Goal: Task Accomplishment & Management: Manage account settings

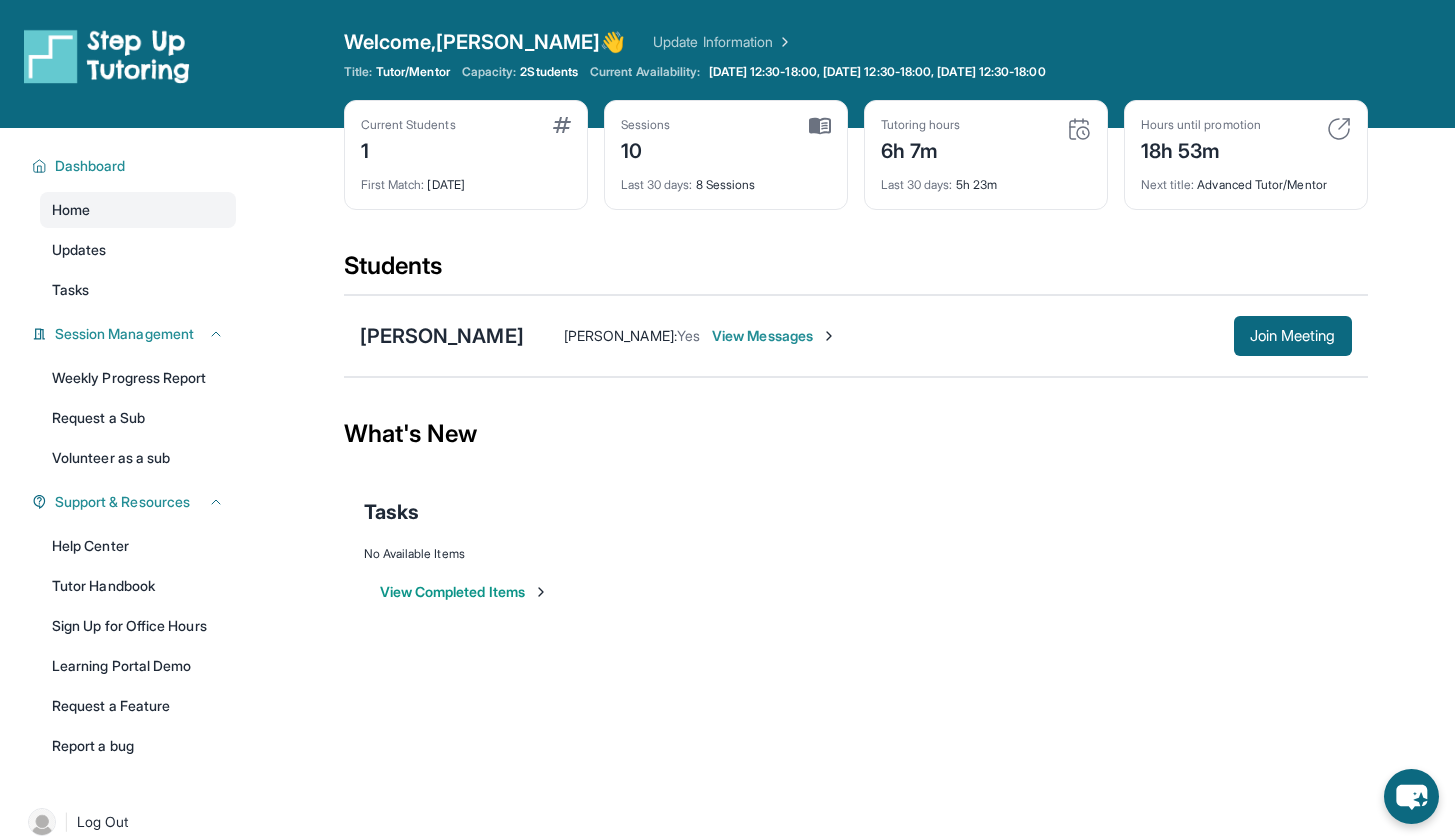
click at [999, 144] on div "Tutoring hours 6h 7m" at bounding box center [986, 141] width 210 height 48
click at [914, 146] on div "6h 7m" at bounding box center [921, 149] width 80 height 32
drag, startPoint x: 981, startPoint y: 150, endPoint x: 856, endPoint y: 155, distance: 125.1
click at [852, 155] on div "Current Students 1 First Match : 1 month ago Sessions 10 Last 30 days : 8 Sessi…" at bounding box center [856, 175] width 1024 height 150
click at [887, 213] on div "Current Students 1 First Match : 1 month ago Sessions 10 Last 30 days : 8 Sessi…" at bounding box center [856, 175] width 1024 height 150
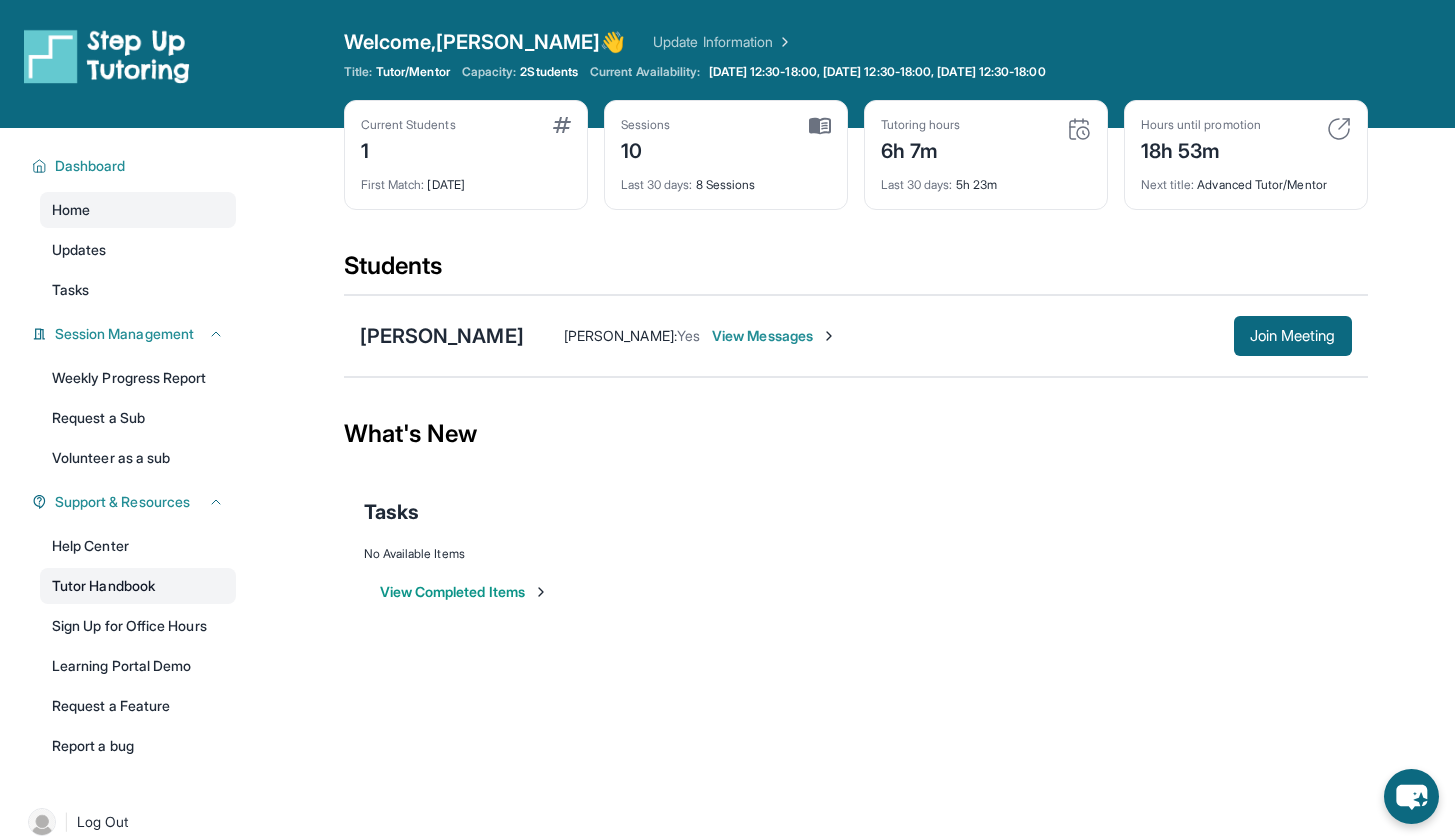
click at [162, 591] on link "Tutor Handbook" at bounding box center [138, 586] width 196 height 36
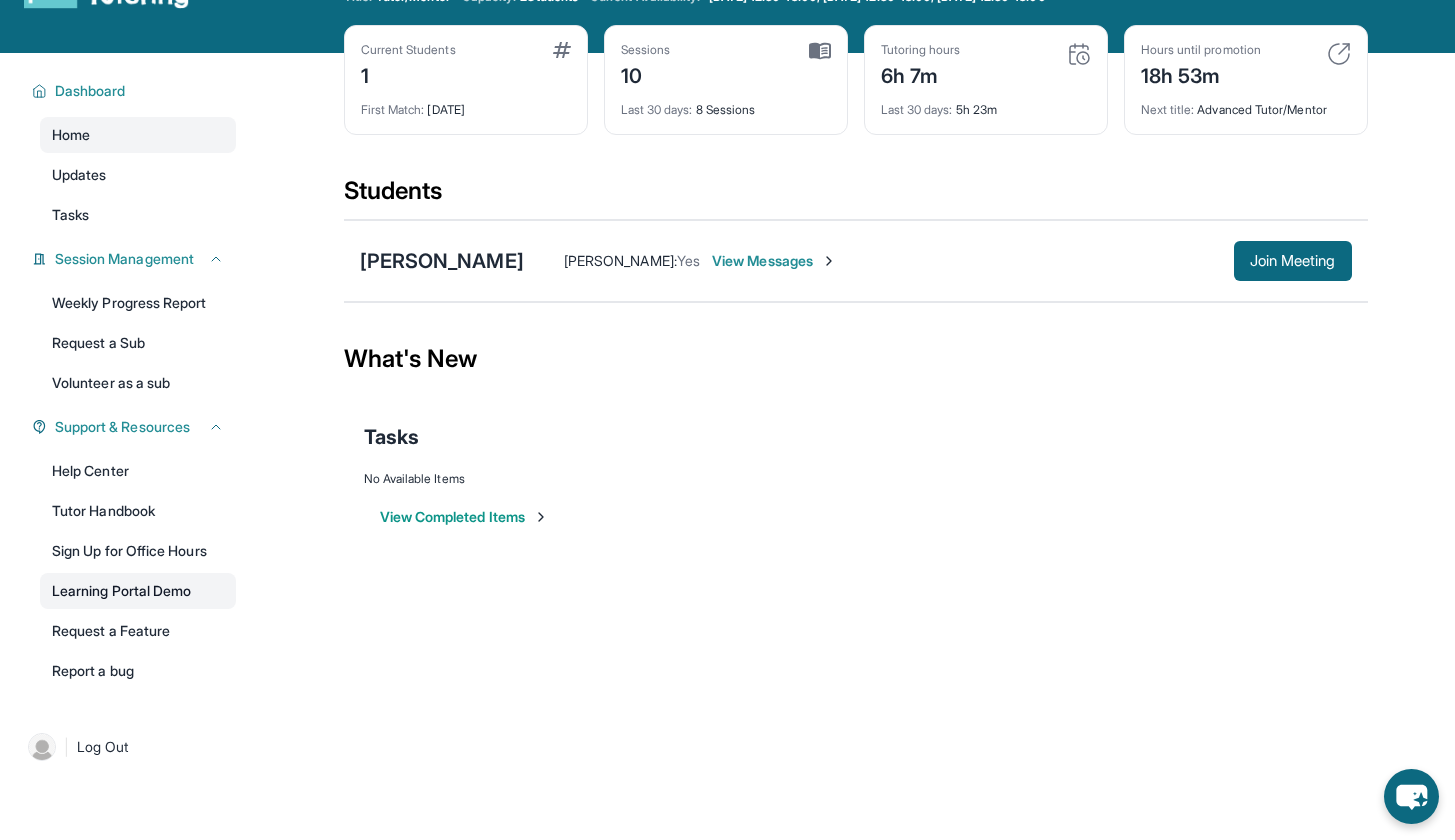
scroll to position [71, 0]
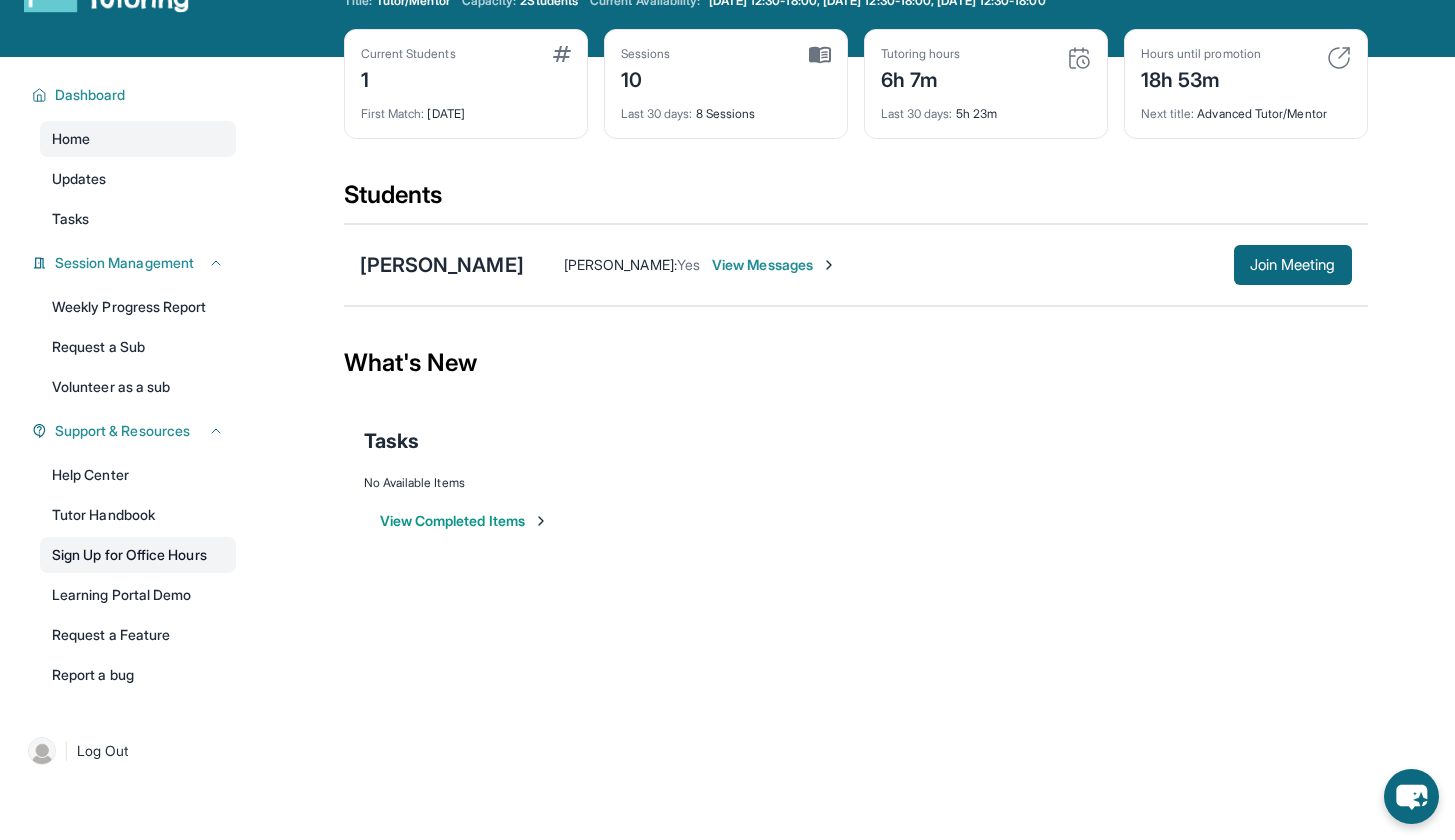
click at [171, 553] on link "Sign Up for Office Hours" at bounding box center [138, 555] width 196 height 36
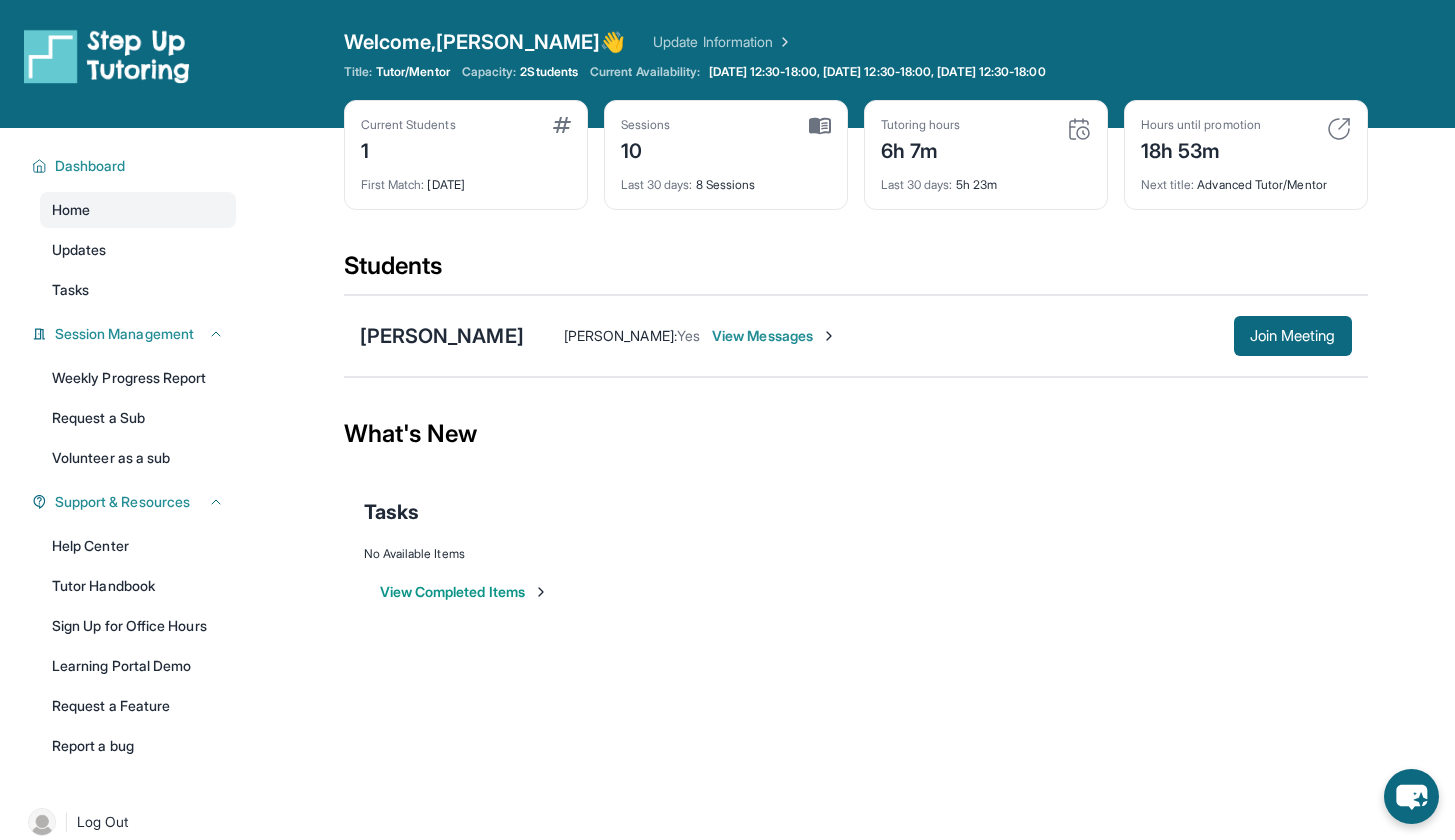
scroll to position [0, 0]
click at [1206, 168] on div "Next title : Advanced Tutor/Mentor" at bounding box center [1246, 179] width 210 height 28
click at [958, 169] on div "Last 30 days : 5h 23m" at bounding box center [986, 179] width 210 height 28
